Goal: Task Accomplishment & Management: Manage account settings

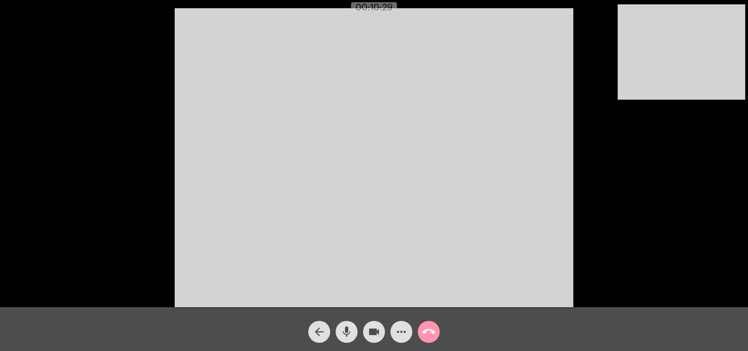
click at [398, 334] on mat-icon "more_horiz" at bounding box center [401, 331] width 13 height 13
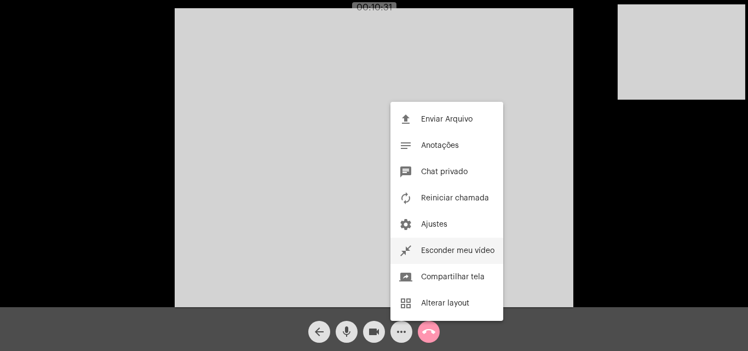
click at [445, 248] on span "Esconder meu vídeo" at bounding box center [457, 251] width 73 height 8
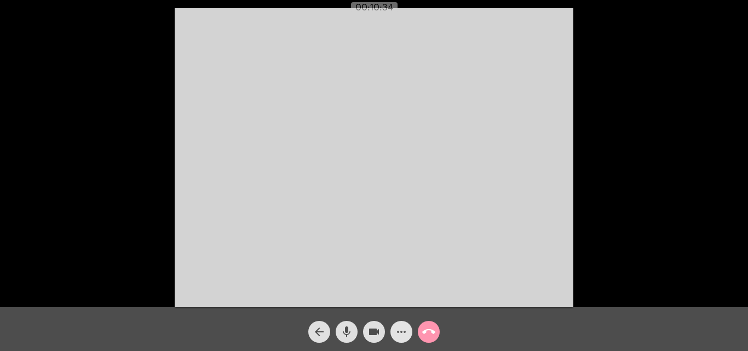
click at [401, 327] on mat-icon "more_horiz" at bounding box center [401, 331] width 13 height 13
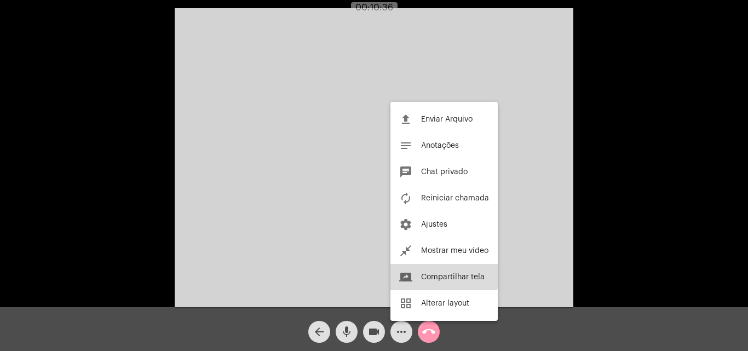
click at [423, 272] on button "screen_share Compartilhar tela" at bounding box center [444, 277] width 107 height 26
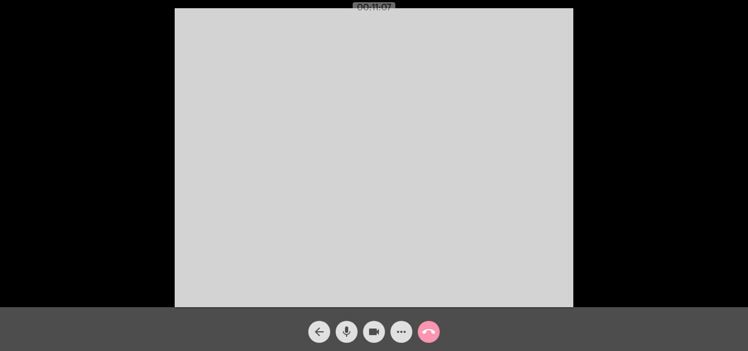
click at [607, 250] on div "Acessando Câmera e Microfone..." at bounding box center [374, 156] width 746 height 307
click at [392, 333] on button "more_horiz" at bounding box center [402, 332] width 22 height 22
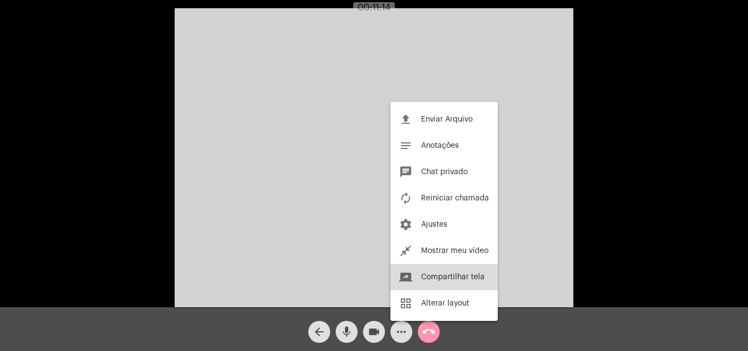
click at [472, 279] on span "Compartilhar tela" at bounding box center [453, 277] width 64 height 8
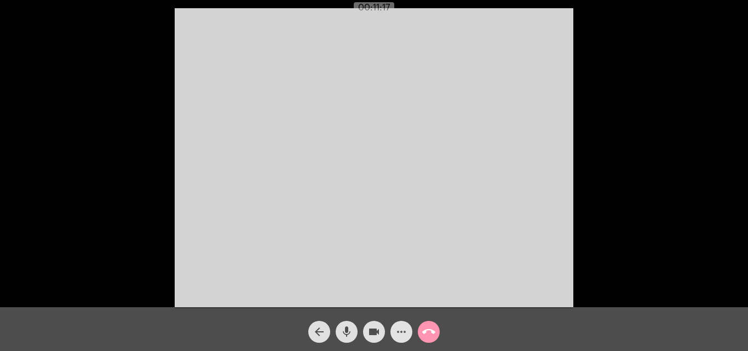
click at [404, 328] on mat-icon "more_horiz" at bounding box center [401, 331] width 13 height 13
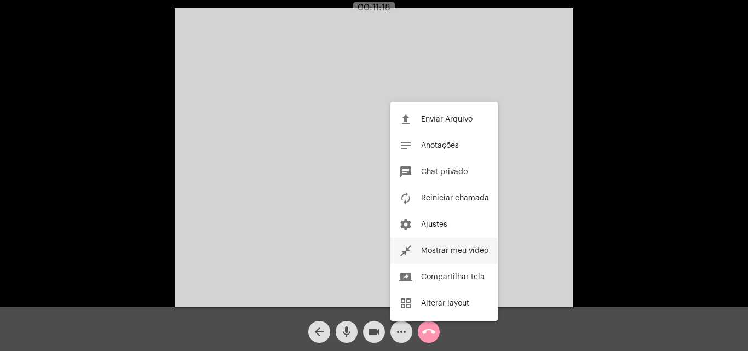
click at [448, 250] on span "Mostrar meu vídeo" at bounding box center [454, 251] width 67 height 8
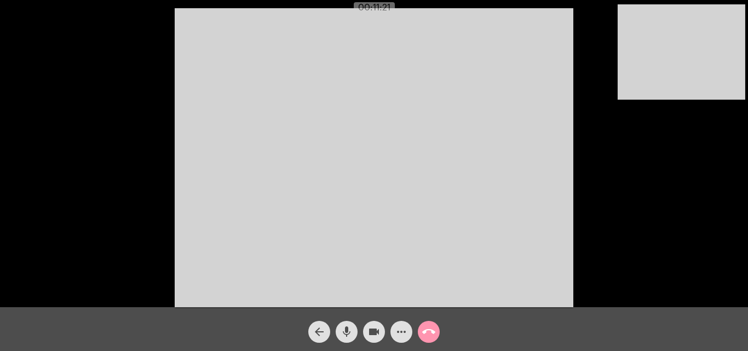
click at [399, 345] on div "arrow_back mic videocam more_horiz call_end" at bounding box center [374, 329] width 748 height 44
click at [401, 324] on span "more_horiz" at bounding box center [401, 332] width 13 height 22
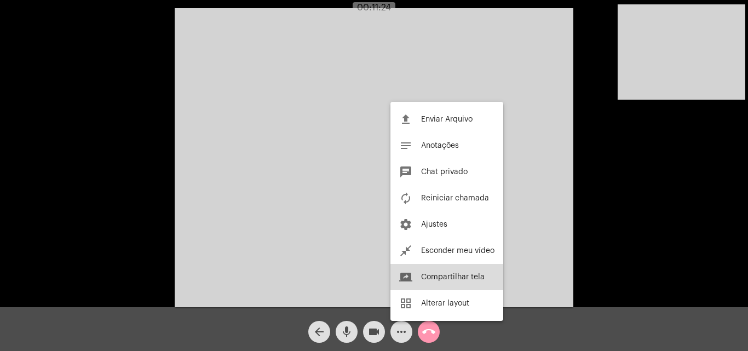
click at [408, 273] on mat-icon "screen_share" at bounding box center [405, 277] width 13 height 13
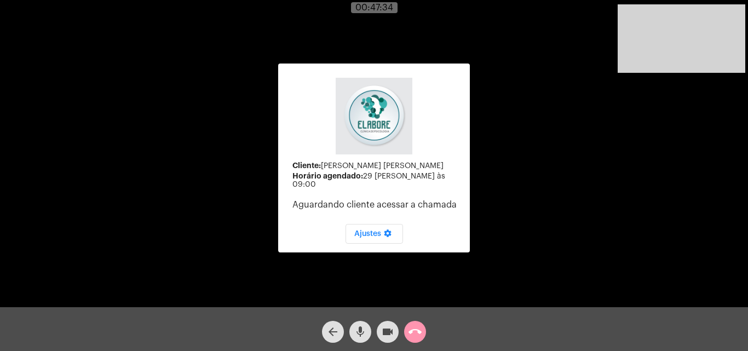
click at [329, 336] on mat-icon "arrow_back" at bounding box center [332, 331] width 13 height 13
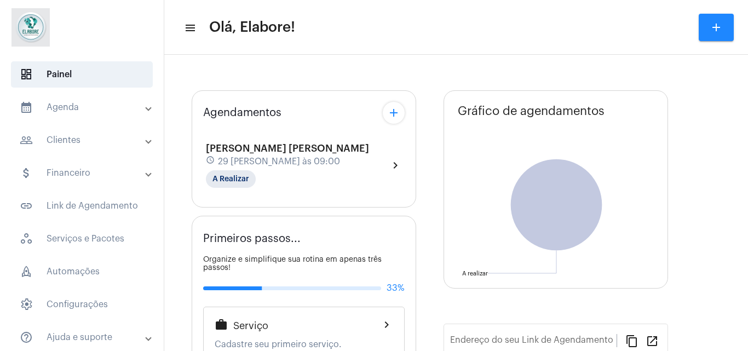
type input "[URL][DOMAIN_NAME]"
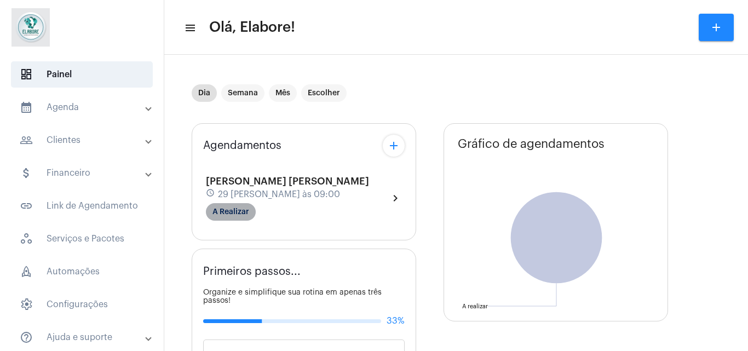
click at [242, 220] on mat-chip "A Realizar" at bounding box center [231, 212] width 50 height 18
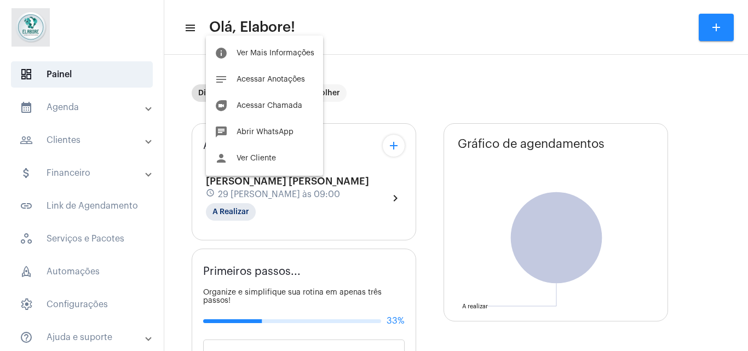
click at [231, 208] on div at bounding box center [374, 175] width 748 height 351
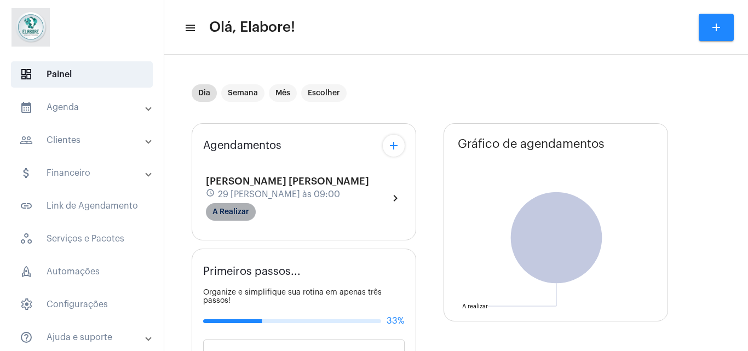
click at [231, 208] on mat-chip "A Realizar" at bounding box center [231, 212] width 50 height 18
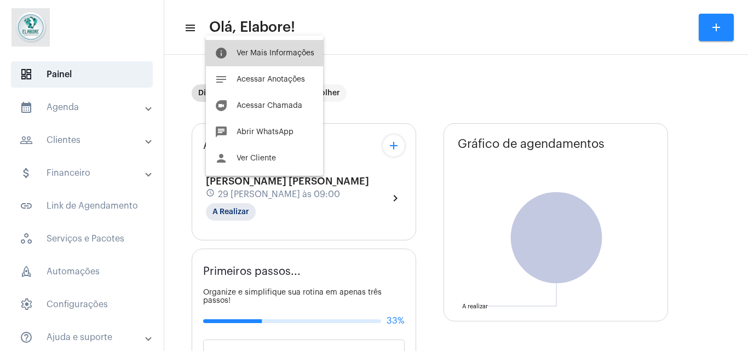
click at [279, 41] on button "info Ver Mais Informações" at bounding box center [264, 53] width 117 height 26
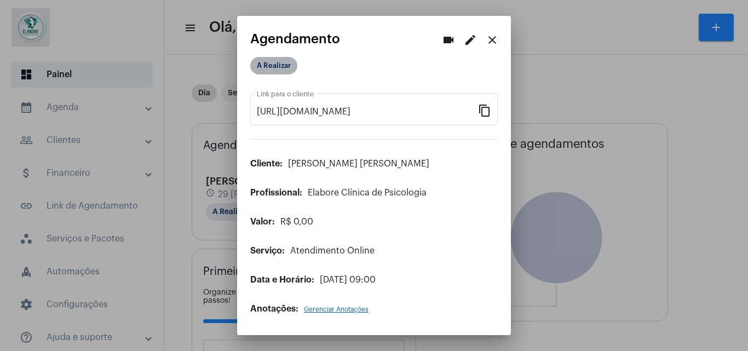
click at [279, 59] on mat-chip "A Realizar" at bounding box center [273, 66] width 47 height 18
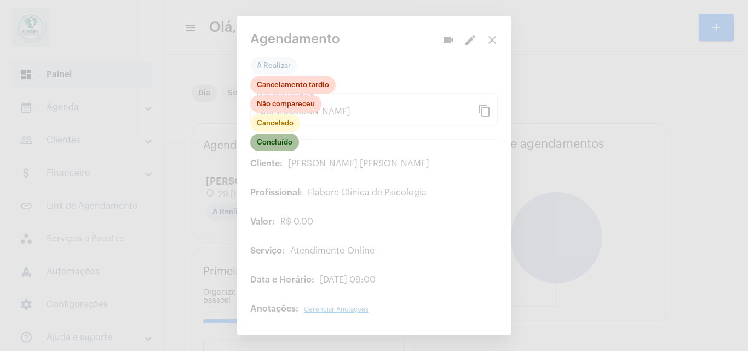
click at [276, 146] on mat-chip "Concluído" at bounding box center [274, 143] width 49 height 18
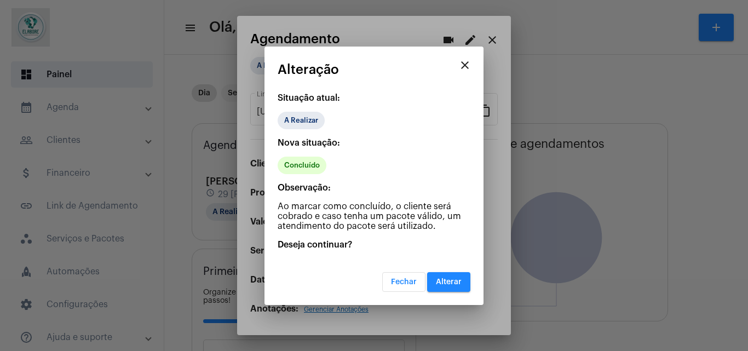
click at [451, 289] on button "Alterar" at bounding box center [448, 282] width 43 height 20
